Goal: Information Seeking & Learning: Find specific fact

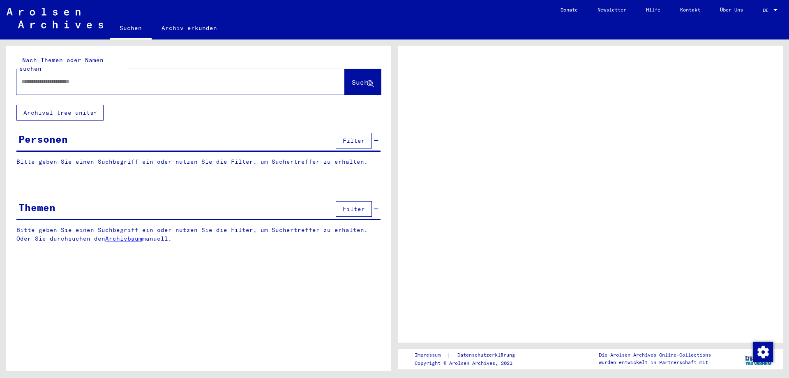
click at [128, 77] on input "text" at bounding box center [173, 81] width 304 height 9
type input "**********"
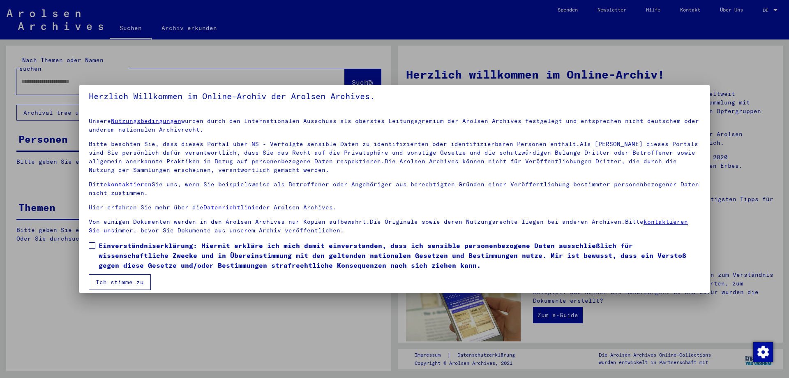
scroll to position [12, 0]
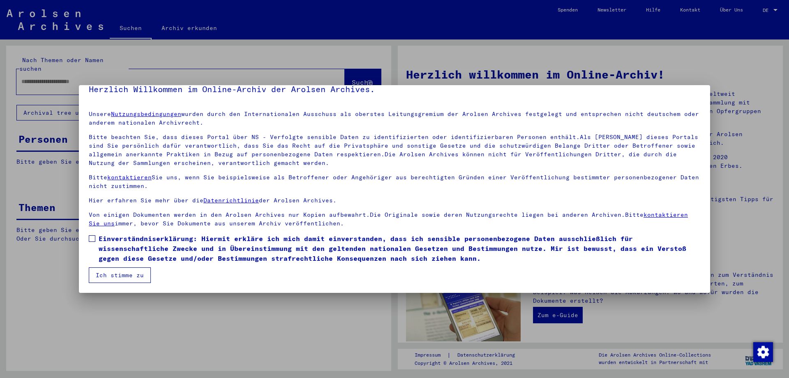
click at [123, 275] on button "Ich stimme zu" at bounding box center [120, 275] width 62 height 16
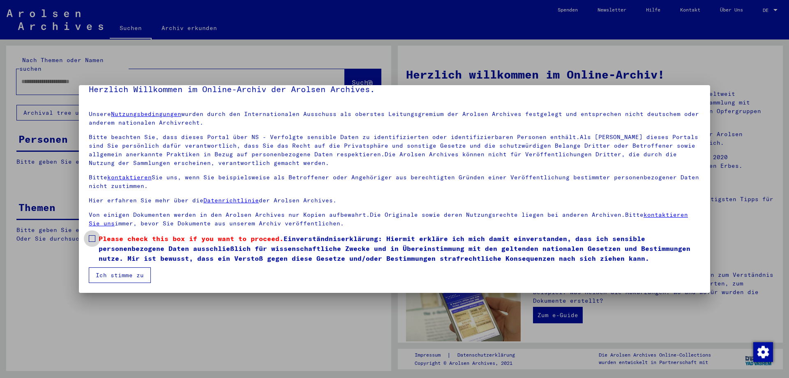
click at [93, 237] on span at bounding box center [92, 238] width 7 height 7
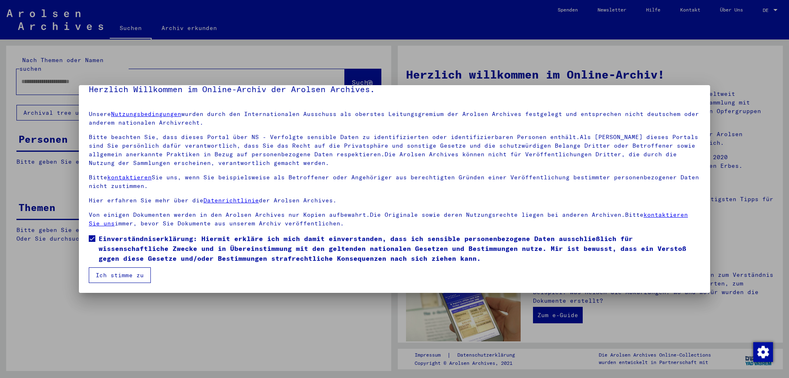
click at [129, 275] on button "Ich stimme zu" at bounding box center [120, 275] width 62 height 16
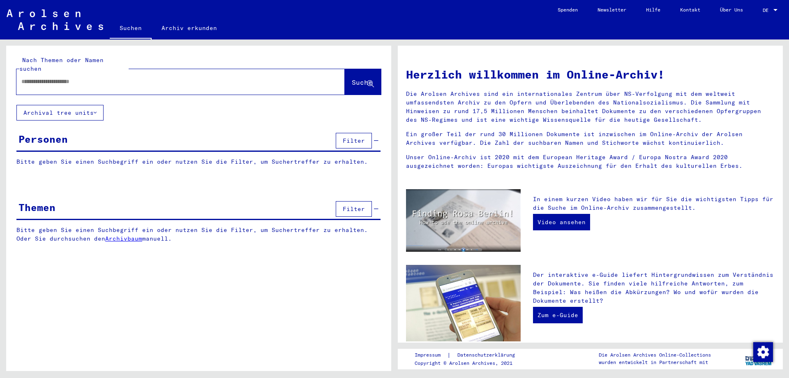
click at [81, 72] on div at bounding box center [168, 81] width 304 height 18
click at [84, 83] on div at bounding box center [180, 81] width 328 height 25
click at [44, 77] on input "text" at bounding box center [170, 81] width 299 height 9
type input "**********"
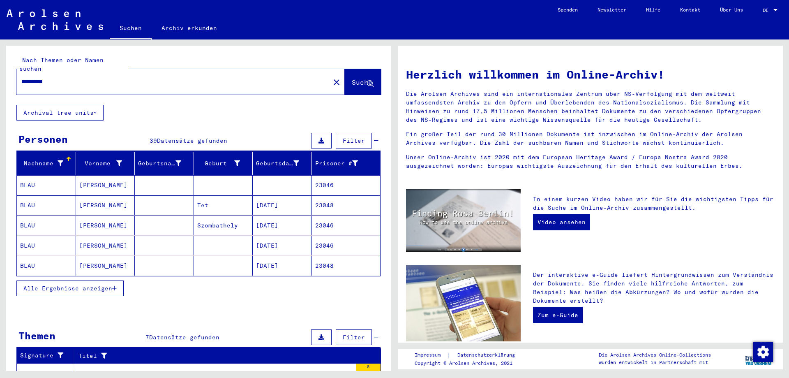
click at [92, 215] on mat-cell "[PERSON_NAME]" at bounding box center [105, 225] width 59 height 20
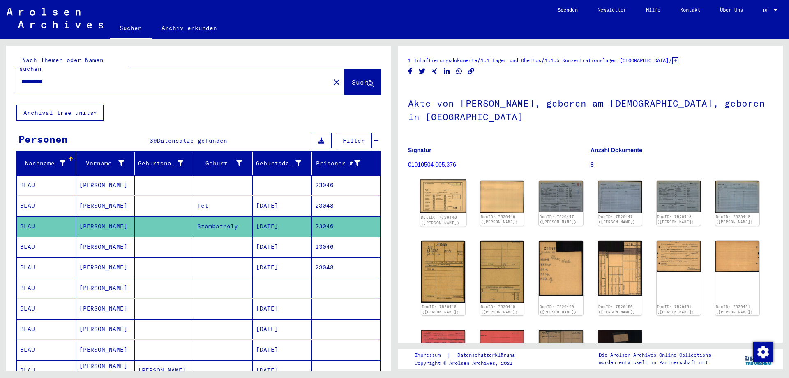
click at [441, 196] on img at bounding box center [443, 195] width 46 height 33
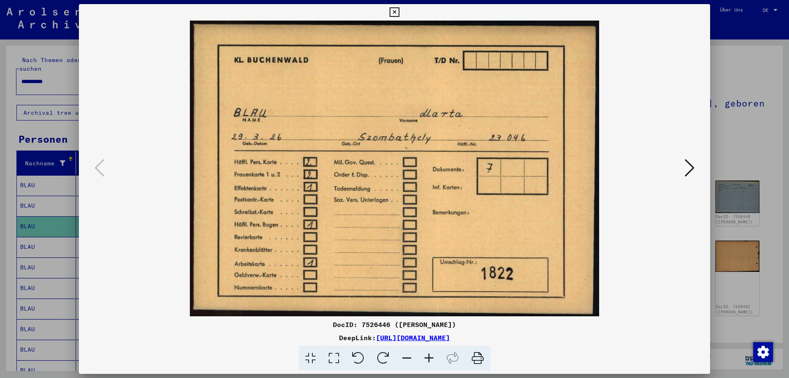
click at [693, 169] on icon at bounding box center [690, 168] width 10 height 20
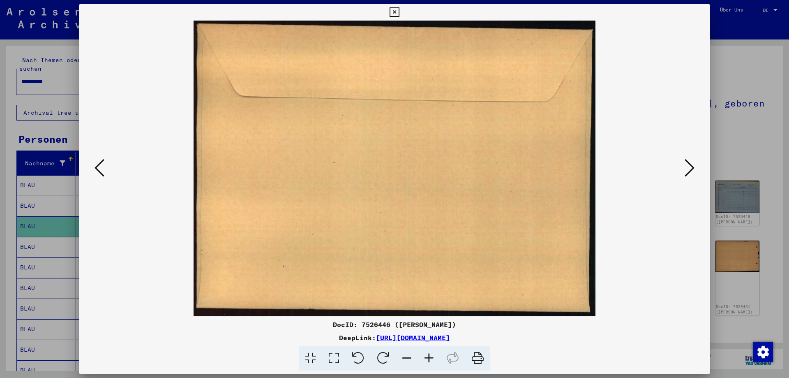
click at [693, 169] on icon at bounding box center [690, 168] width 10 height 20
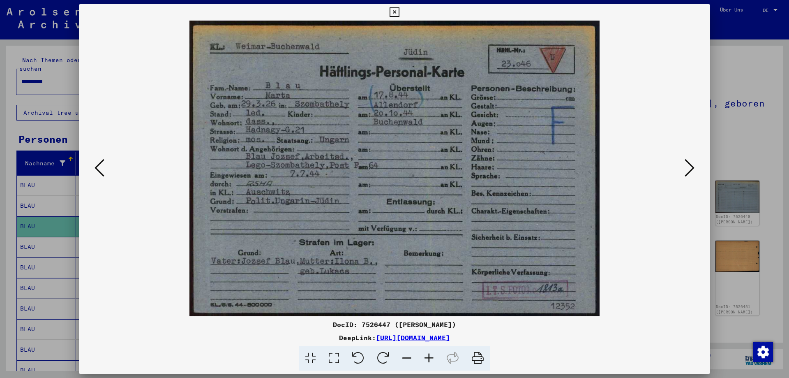
click at [693, 169] on icon at bounding box center [690, 168] width 10 height 20
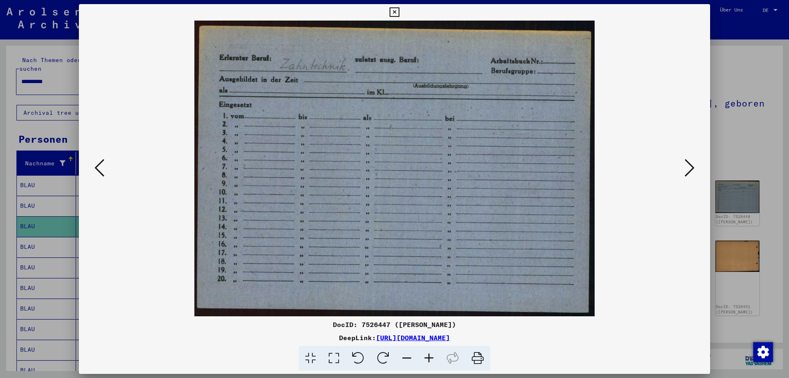
click at [693, 169] on icon at bounding box center [690, 168] width 10 height 20
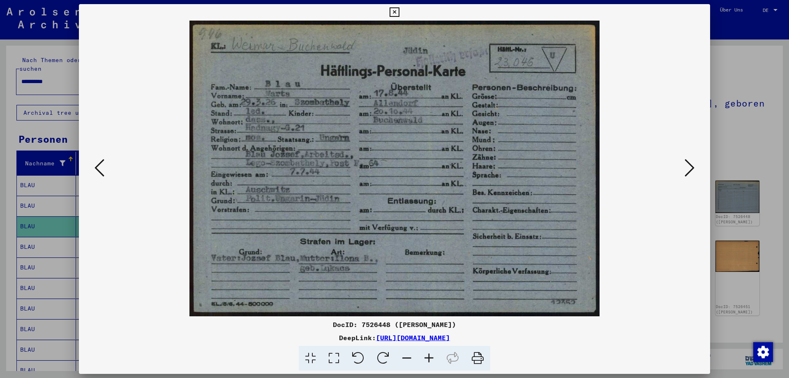
click at [693, 169] on icon at bounding box center [690, 168] width 10 height 20
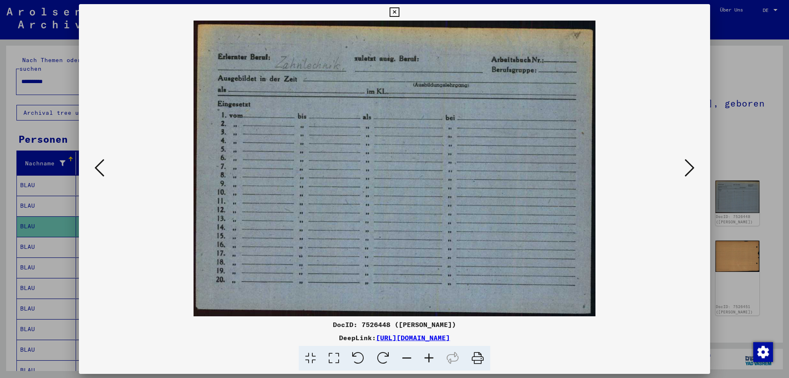
click at [693, 169] on icon at bounding box center [690, 168] width 10 height 20
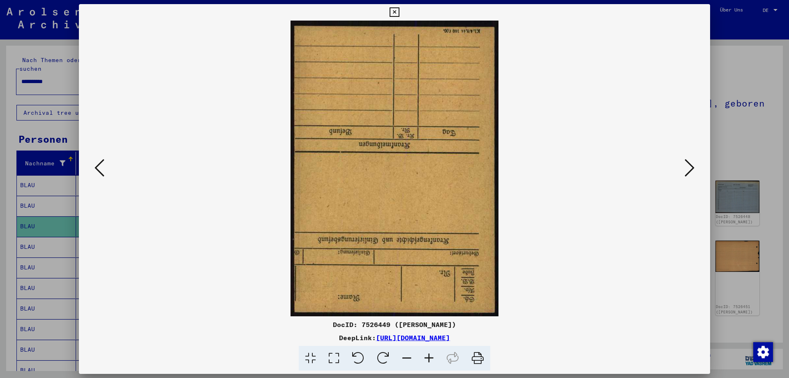
click at [102, 169] on icon at bounding box center [100, 168] width 10 height 20
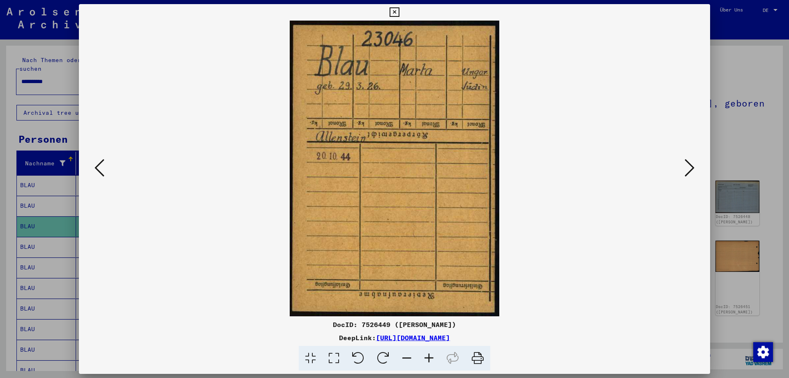
click at [689, 165] on icon at bounding box center [690, 168] width 10 height 20
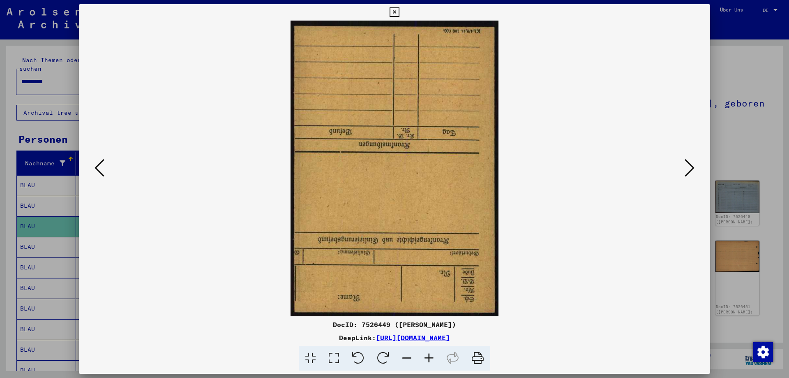
click at [689, 165] on icon at bounding box center [690, 168] width 10 height 20
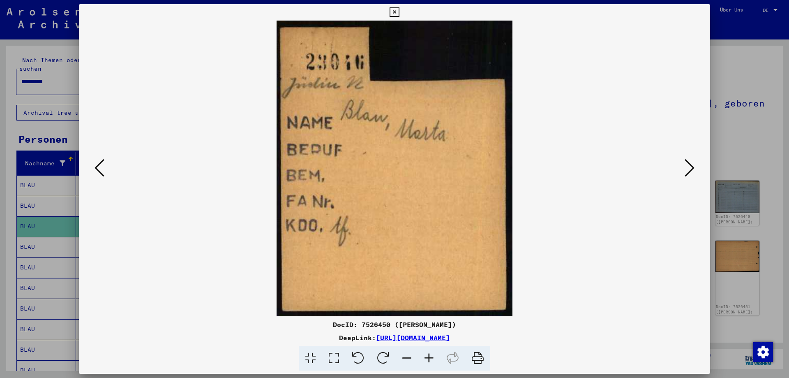
click at [689, 165] on icon at bounding box center [690, 168] width 10 height 20
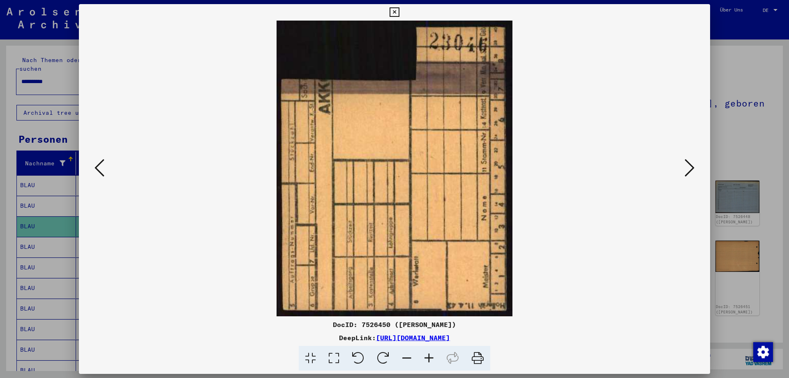
click at [689, 165] on icon at bounding box center [690, 168] width 10 height 20
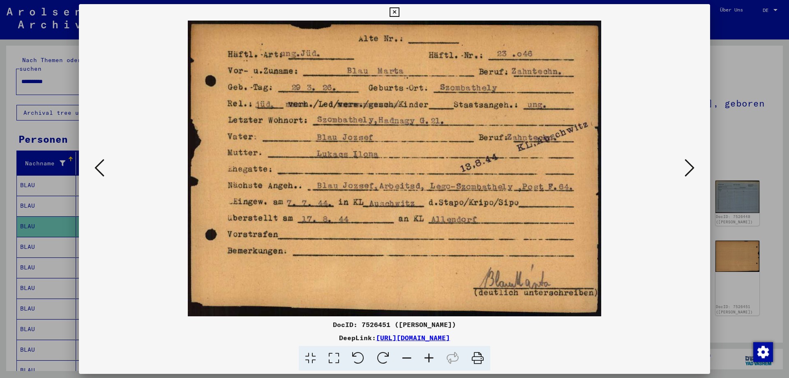
click at [689, 165] on icon at bounding box center [690, 168] width 10 height 20
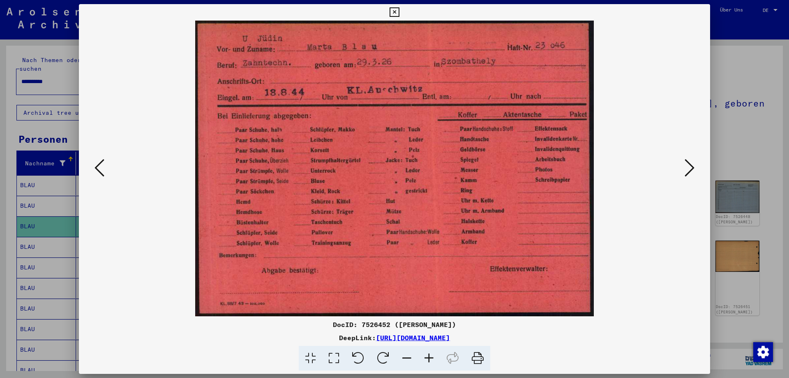
click at [689, 165] on icon at bounding box center [690, 168] width 10 height 20
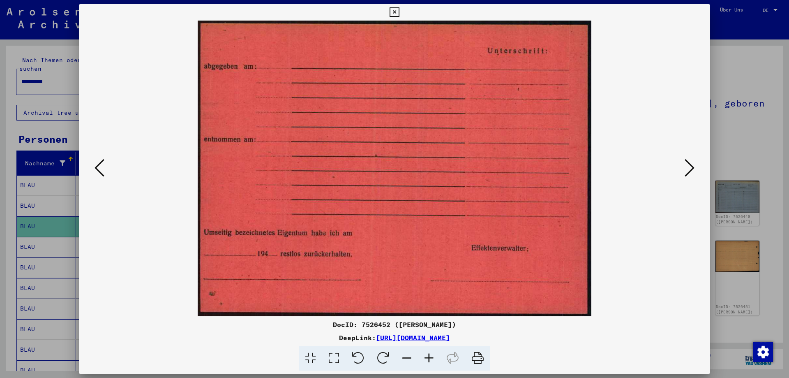
click at [689, 165] on icon at bounding box center [690, 168] width 10 height 20
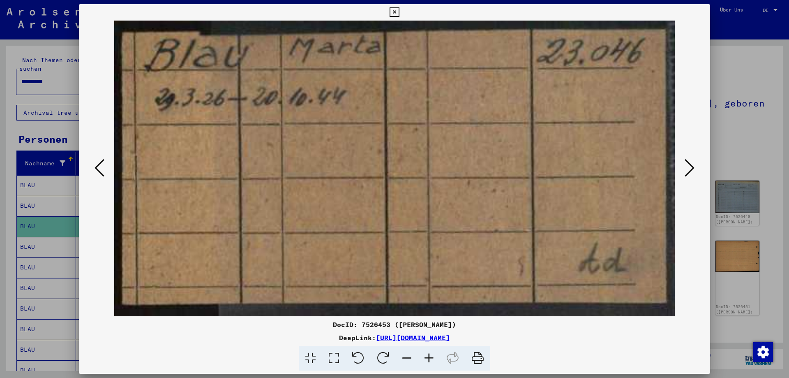
click at [689, 165] on icon at bounding box center [690, 168] width 10 height 20
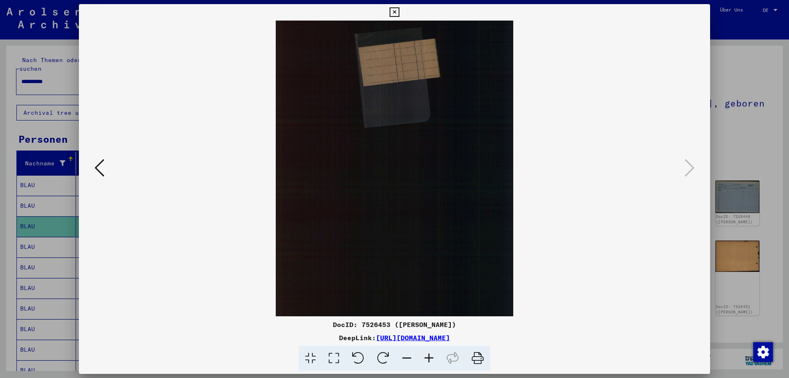
click at [396, 14] on icon at bounding box center [394, 12] width 9 height 10
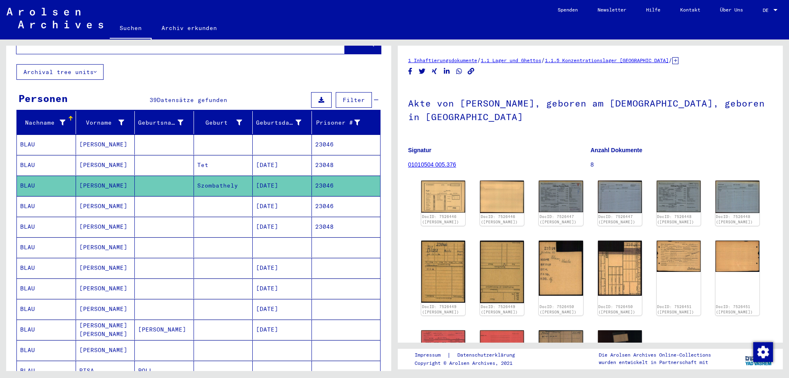
scroll to position [41, 0]
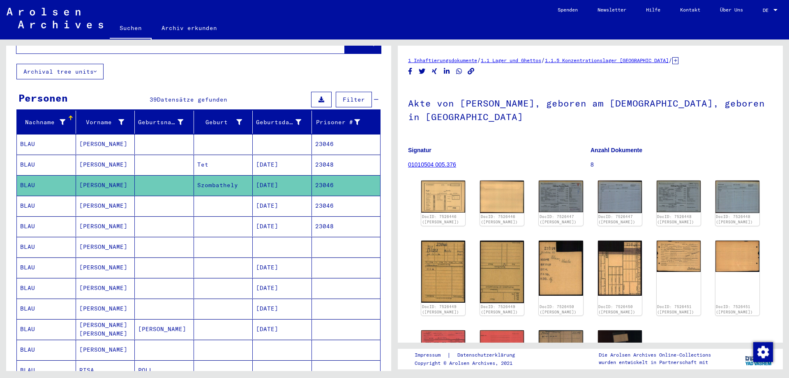
click at [86, 196] on mat-cell "[PERSON_NAME]" at bounding box center [105, 206] width 59 height 20
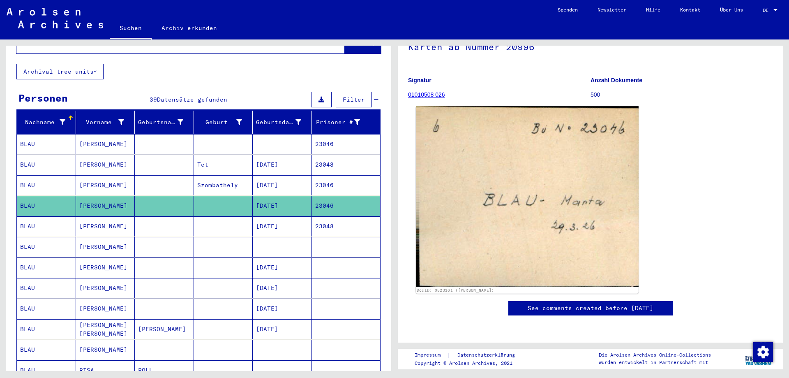
scroll to position [83, 0]
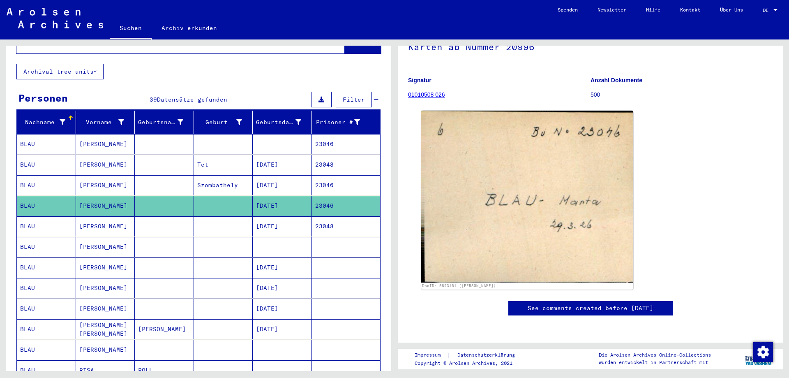
click at [90, 222] on mat-cell "[PERSON_NAME]" at bounding box center [105, 226] width 59 height 20
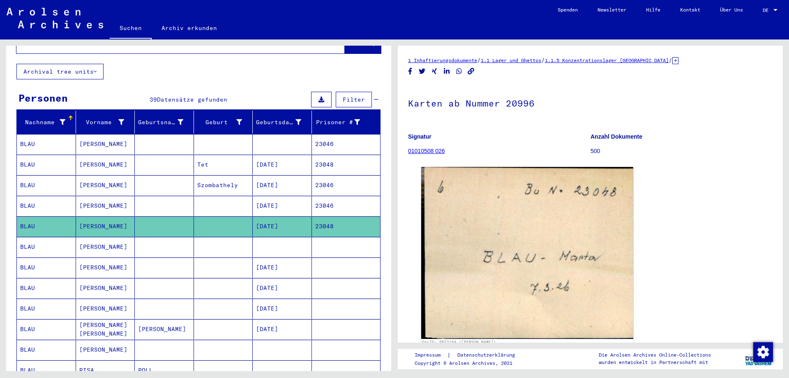
click at [88, 237] on mat-cell "[PERSON_NAME]" at bounding box center [105, 247] width 59 height 20
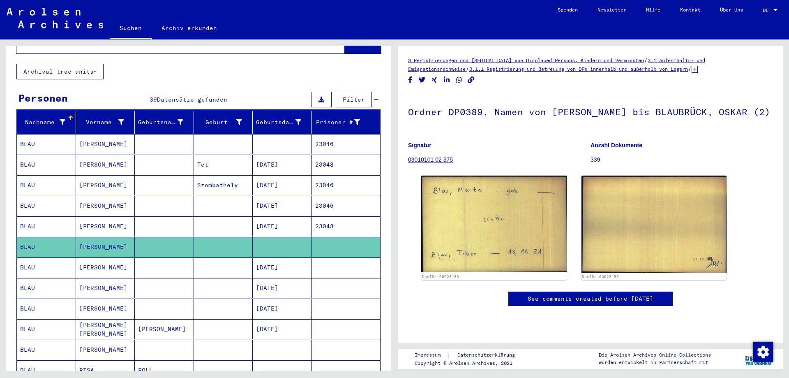
click at [92, 259] on mat-cell "[PERSON_NAME]" at bounding box center [105, 267] width 59 height 20
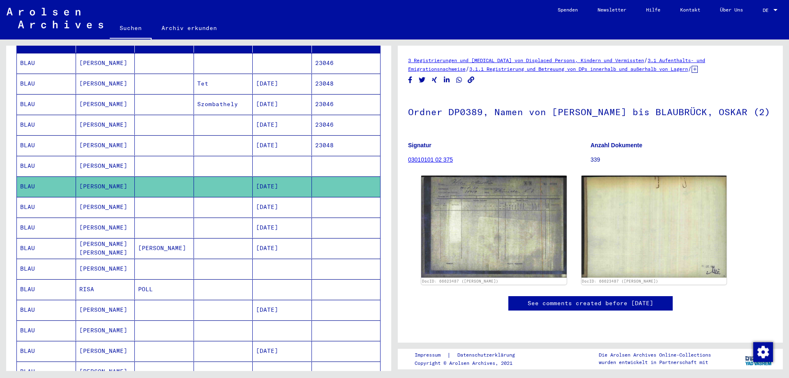
scroll to position [122, 0]
click at [88, 300] on mat-cell "[PERSON_NAME]" at bounding box center [105, 309] width 59 height 20
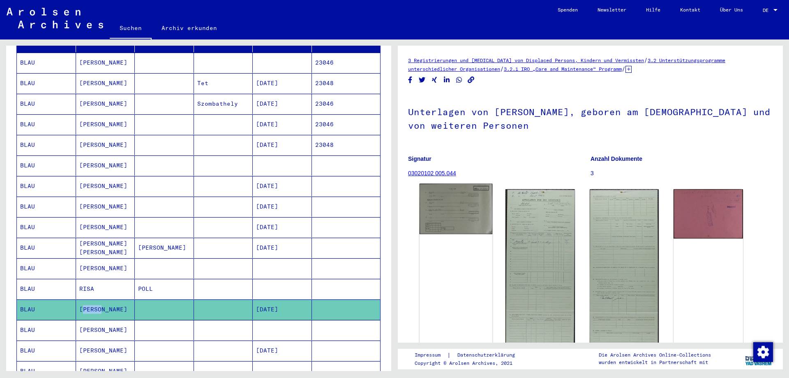
click at [451, 208] on img at bounding box center [456, 209] width 73 height 51
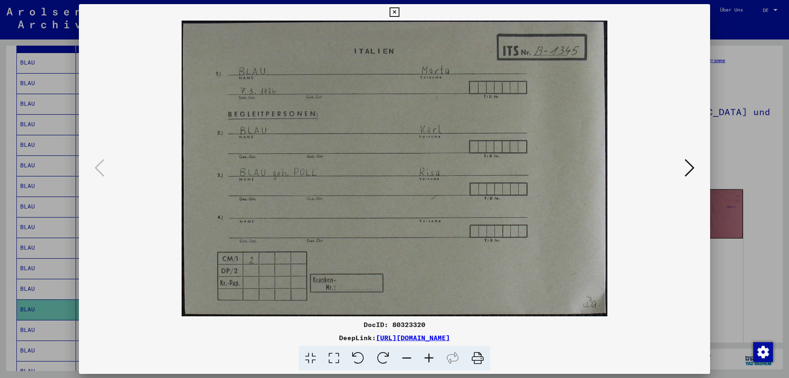
click at [692, 172] on icon at bounding box center [690, 168] width 10 height 20
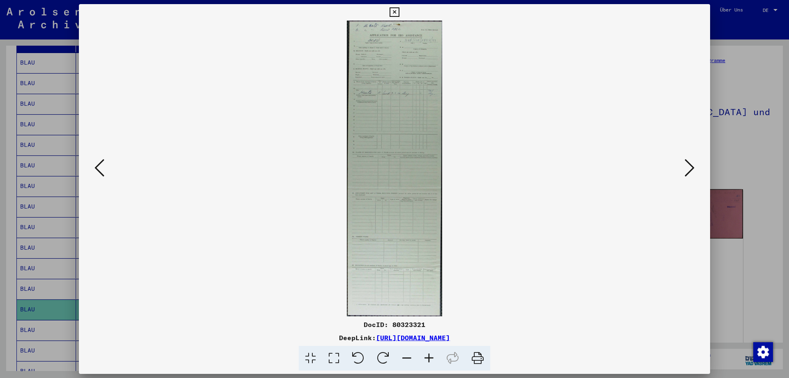
click at [692, 172] on icon at bounding box center [690, 168] width 10 height 20
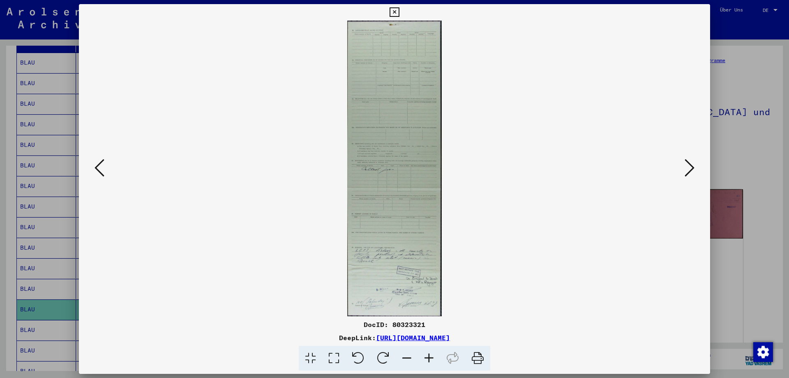
click at [692, 172] on icon at bounding box center [690, 168] width 10 height 20
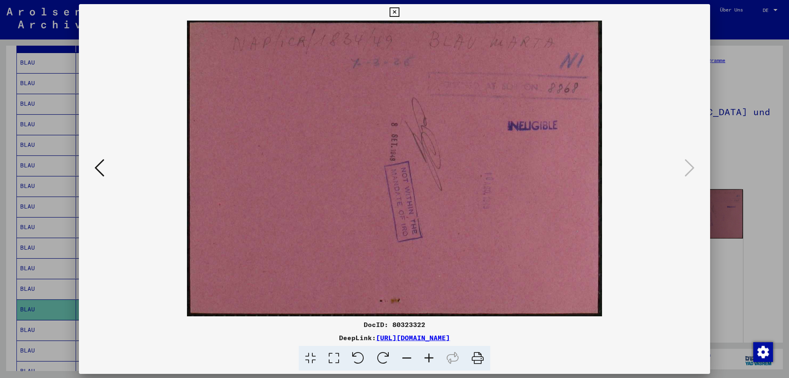
click at [392, 10] on icon at bounding box center [394, 12] width 9 height 10
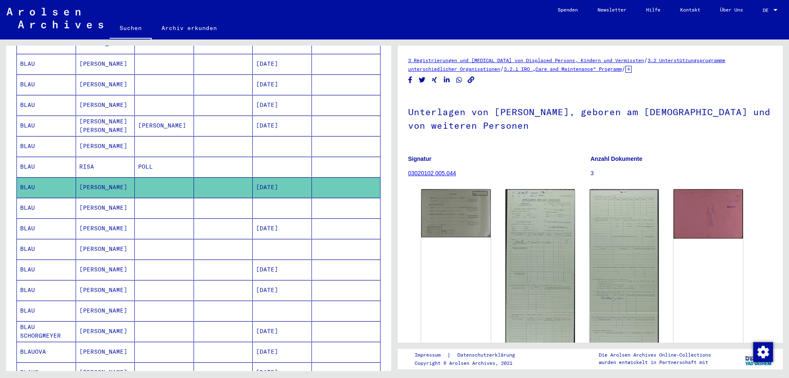
click at [106, 281] on mat-cell "[PERSON_NAME]" at bounding box center [105, 290] width 59 height 20
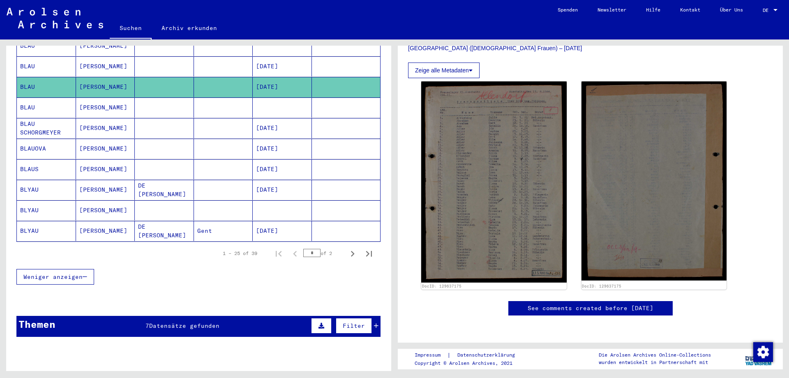
scroll to position [448, 0]
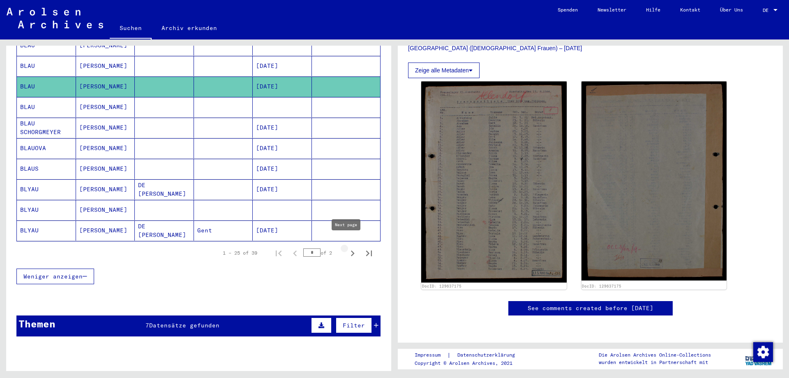
click at [347, 247] on icon "Next page" at bounding box center [353, 253] width 12 height 12
type input "*"
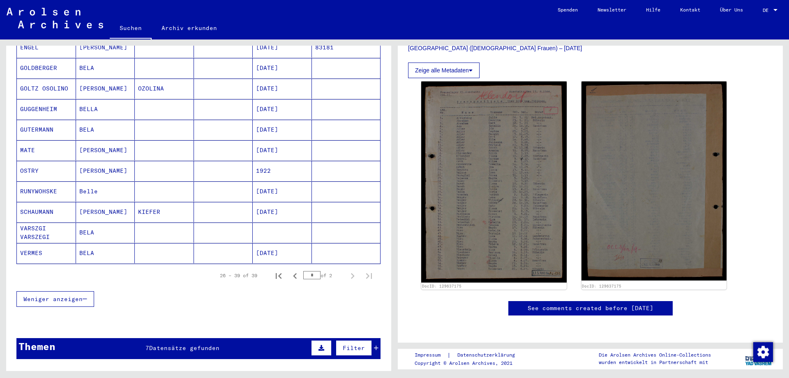
scroll to position [196, 0]
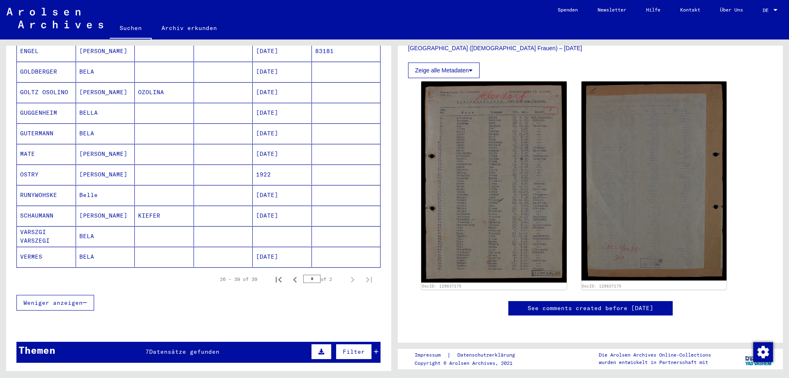
click at [376, 176] on div "Nachname Vorname Geburtsname Geburt‏ Geburtsdatum Prisoner # DE [PERSON_NAME] […" at bounding box center [198, 138] width 385 height 365
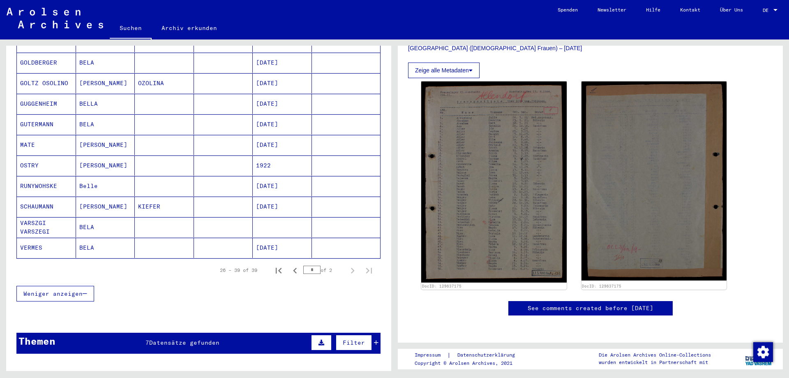
scroll to position [205, 0]
